Goal: Task Accomplishment & Management: Manage account settings

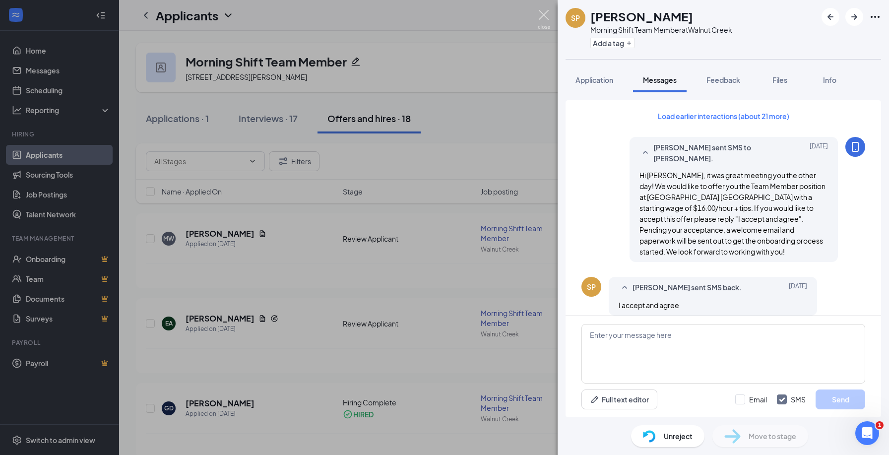
click at [545, 14] on img at bounding box center [544, 19] width 12 height 19
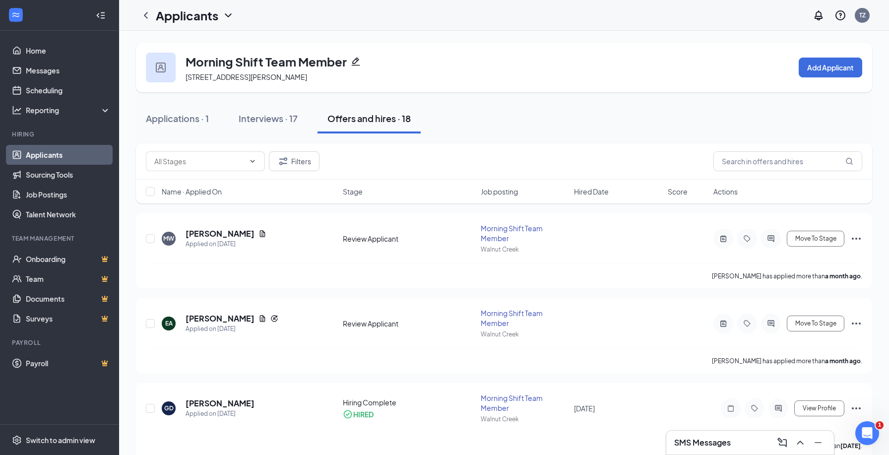
click at [73, 153] on link "Applicants" at bounding box center [68, 155] width 85 height 20
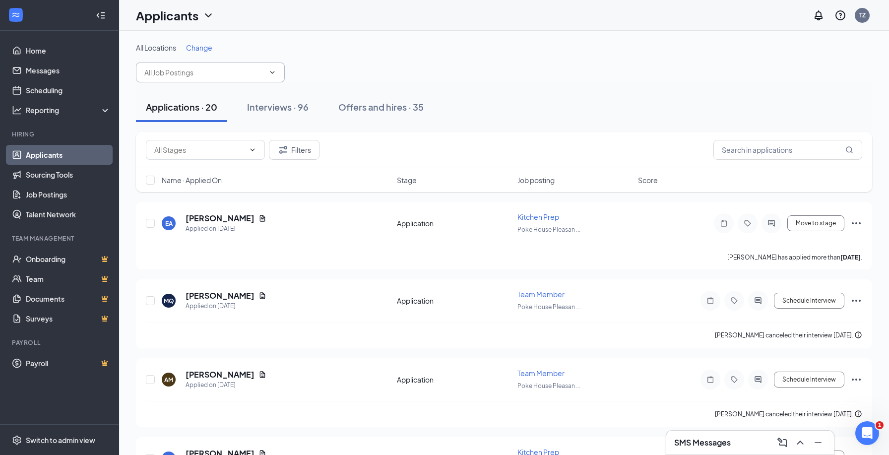
click at [243, 71] on input "text" at bounding box center [204, 72] width 120 height 11
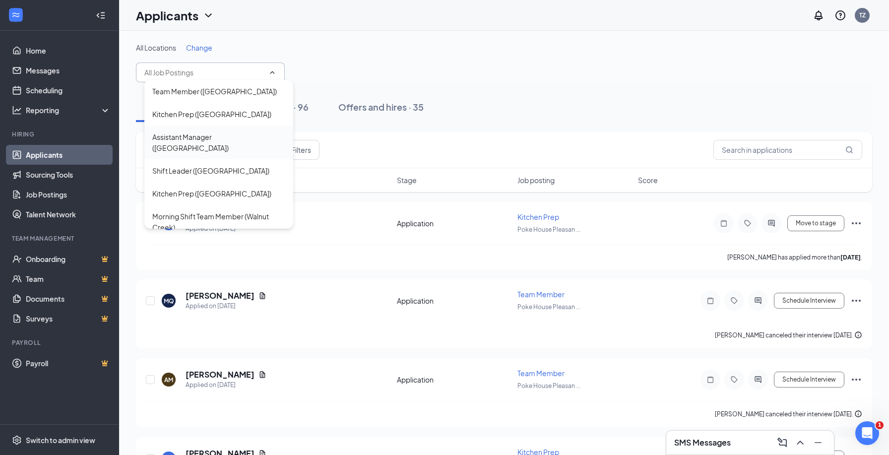
click at [209, 138] on div "Assistant Manager ([GEOGRAPHIC_DATA])" at bounding box center [218, 142] width 133 height 22
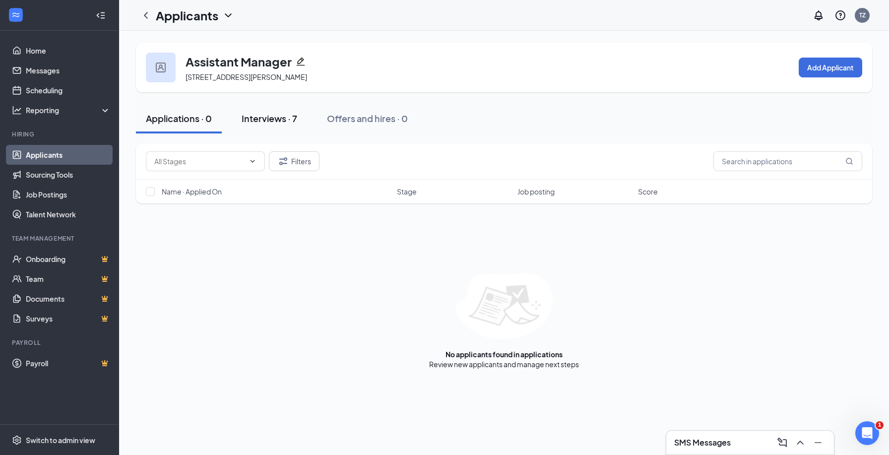
click at [264, 113] on div "Interviews · 7" at bounding box center [270, 118] width 56 height 12
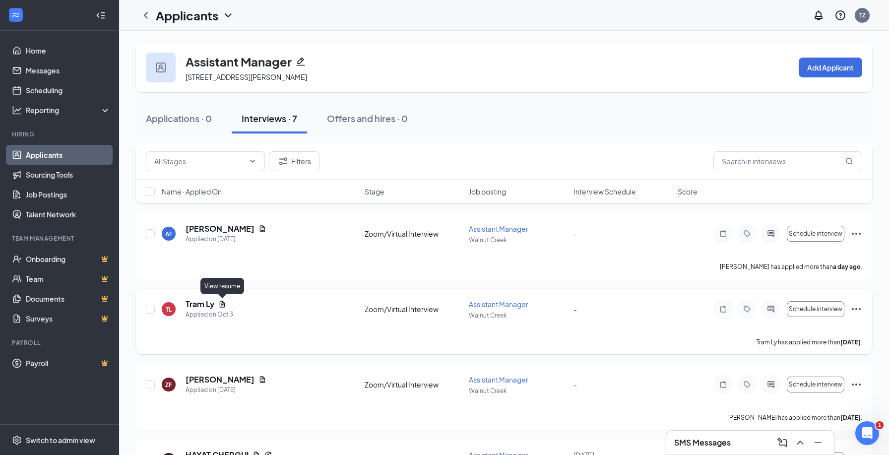
click at [224, 302] on icon "Document" at bounding box center [222, 304] width 8 height 8
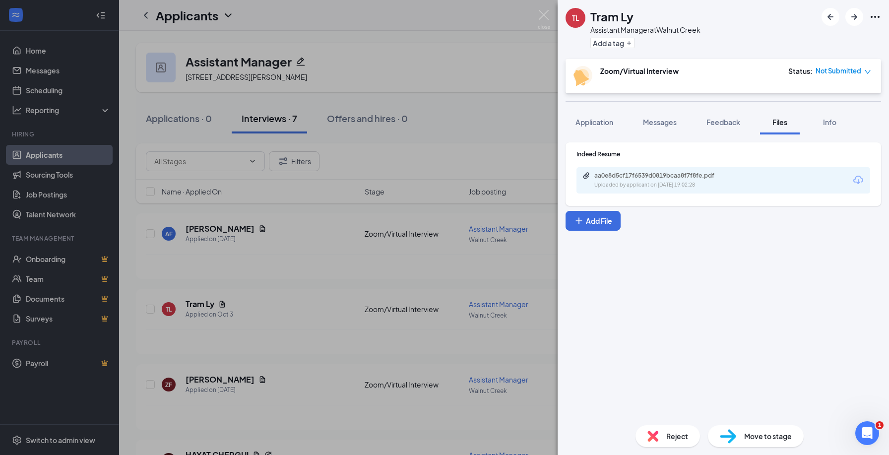
click at [684, 187] on div "Uploaded by applicant on [DATE] 19:02:28" at bounding box center [668, 185] width 149 height 8
